Goal: Task Accomplishment & Management: Use online tool/utility

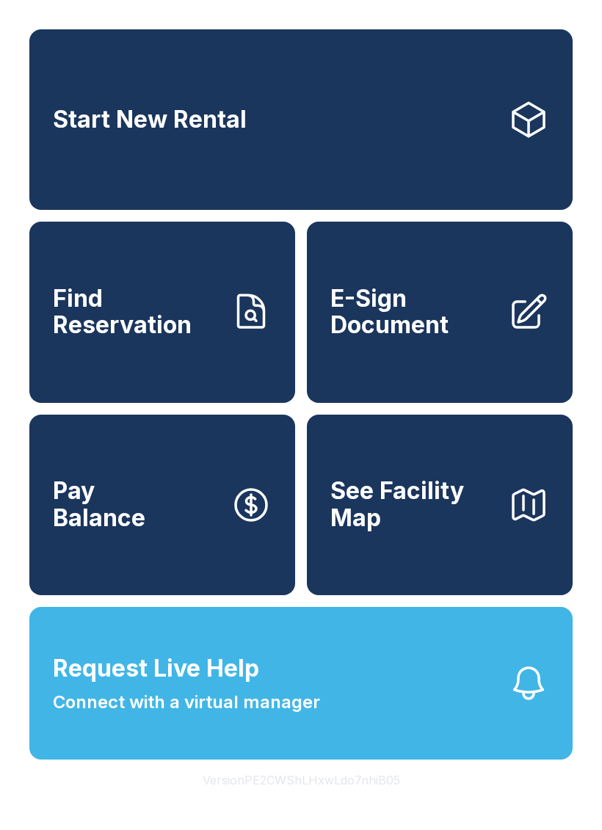
click at [397, 339] on span "E-Sign Document" at bounding box center [413, 313] width 166 height 54
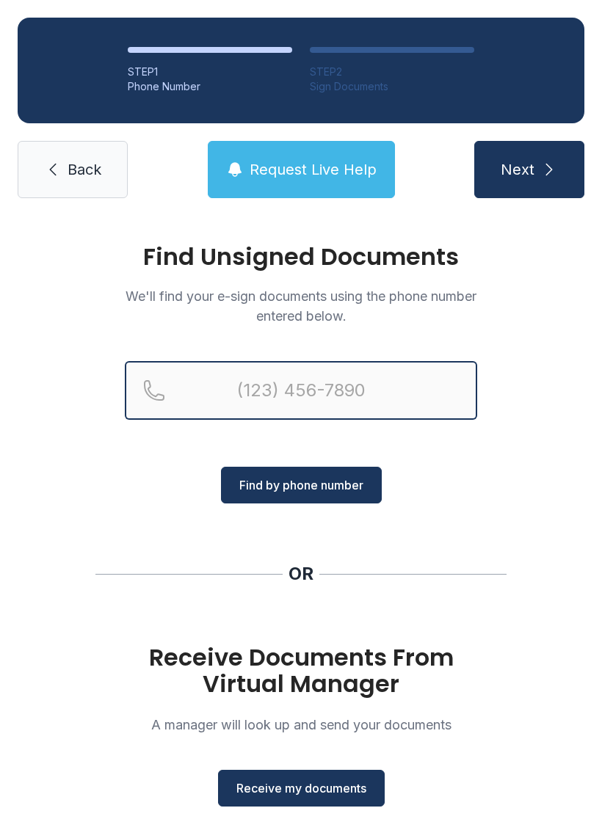
click at [288, 399] on input "Reservation phone number" at bounding box center [301, 390] width 352 height 59
type input "[PHONE_NUMBER]"
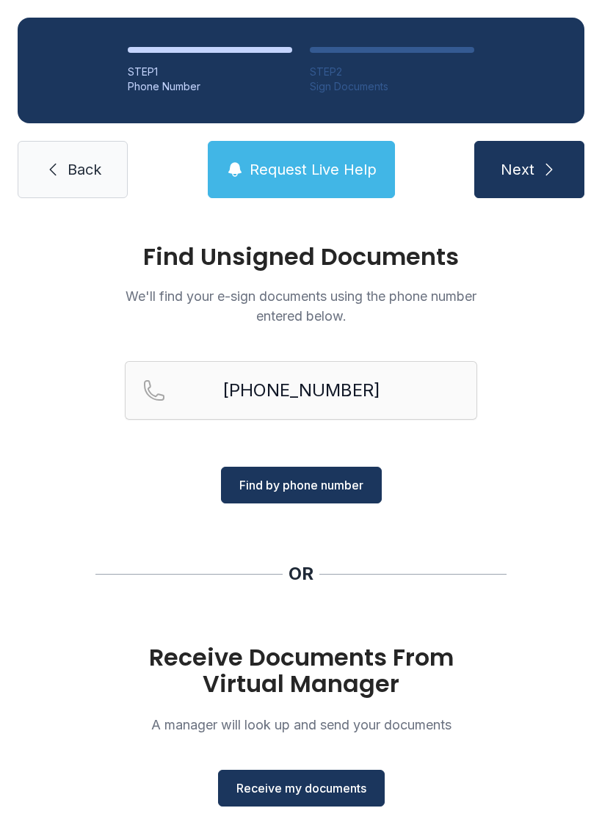
click at [313, 487] on span "Find by phone number" at bounding box center [301, 485] width 124 height 18
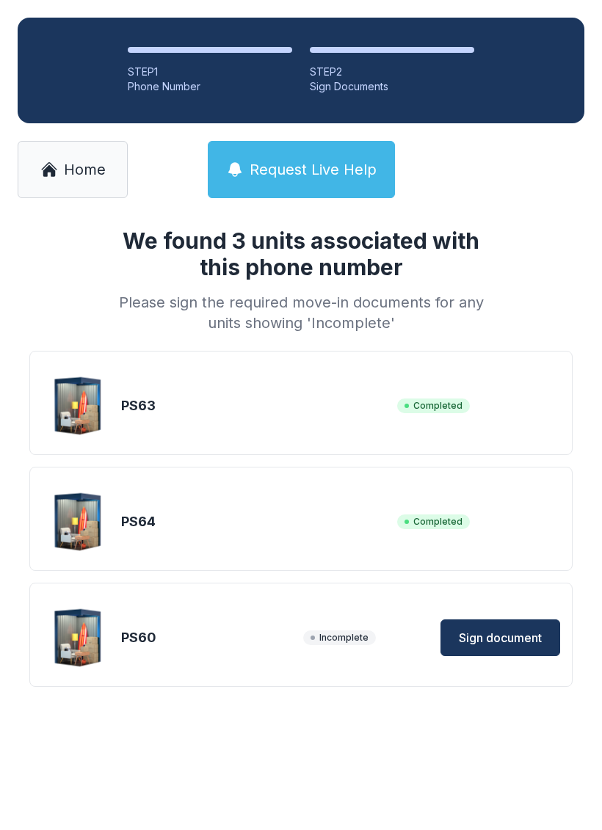
click at [512, 633] on span "Sign document" at bounding box center [500, 638] width 83 height 18
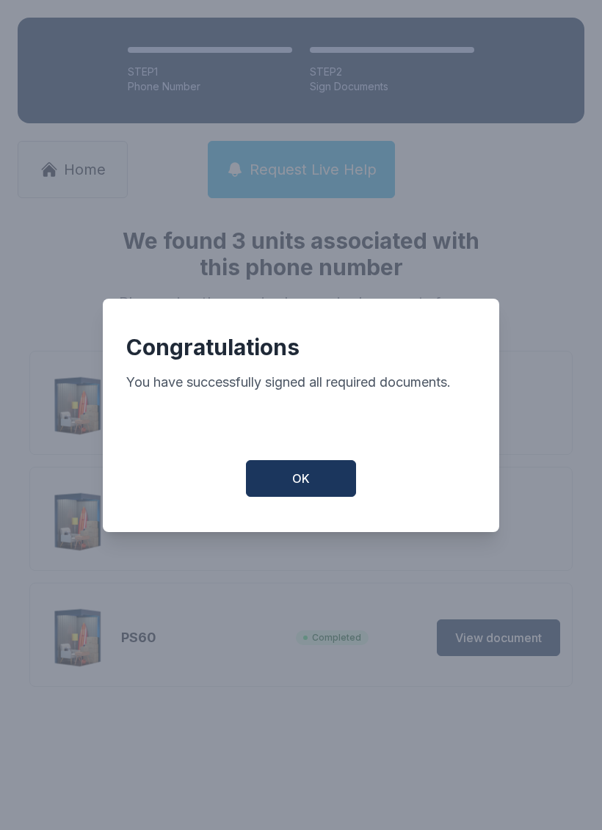
click at [321, 487] on button "OK" at bounding box center [301, 478] width 110 height 37
